Goal: Find specific page/section

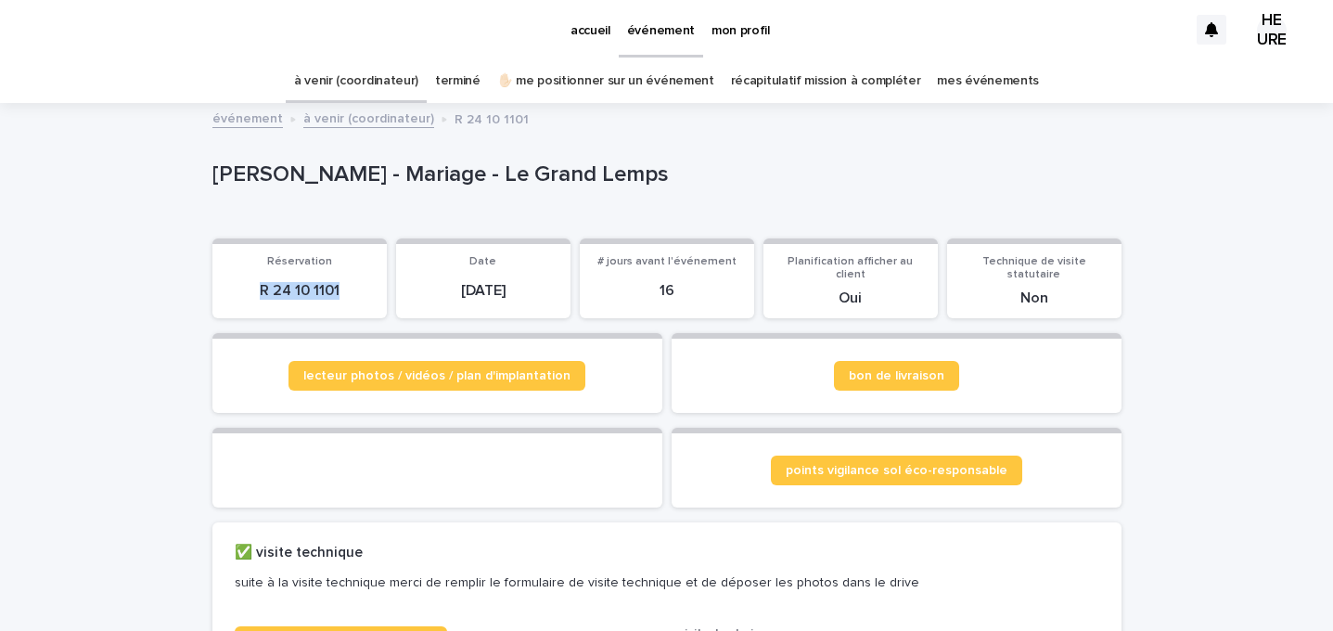
click at [370, 80] on font "à venir (coordinateur)" at bounding box center [356, 80] width 124 height 13
